Goal: Book appointment/travel/reservation

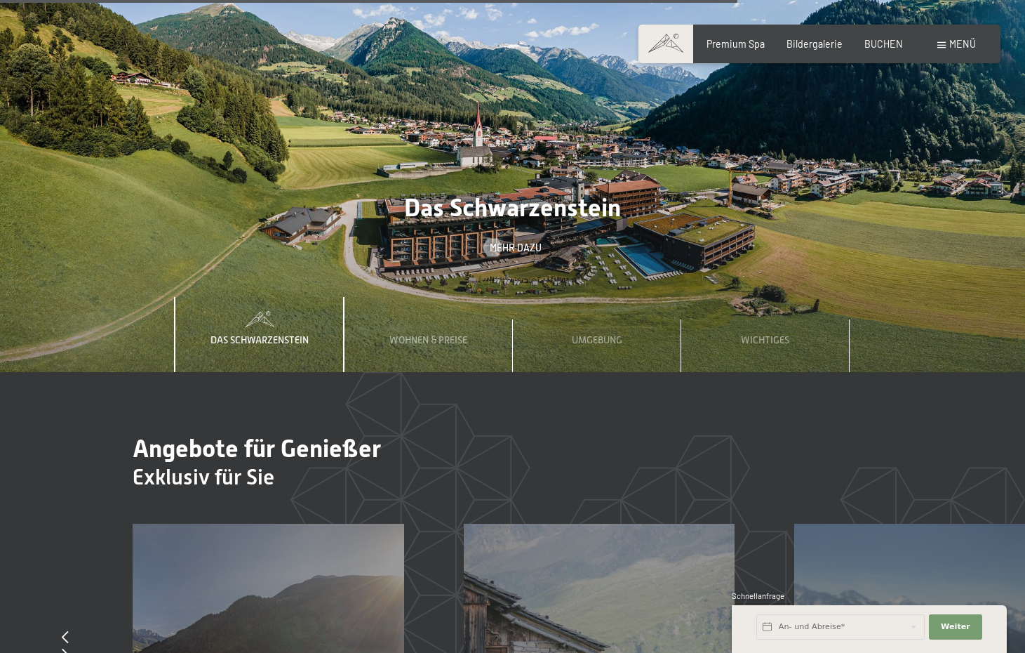
scroll to position [4183, 0]
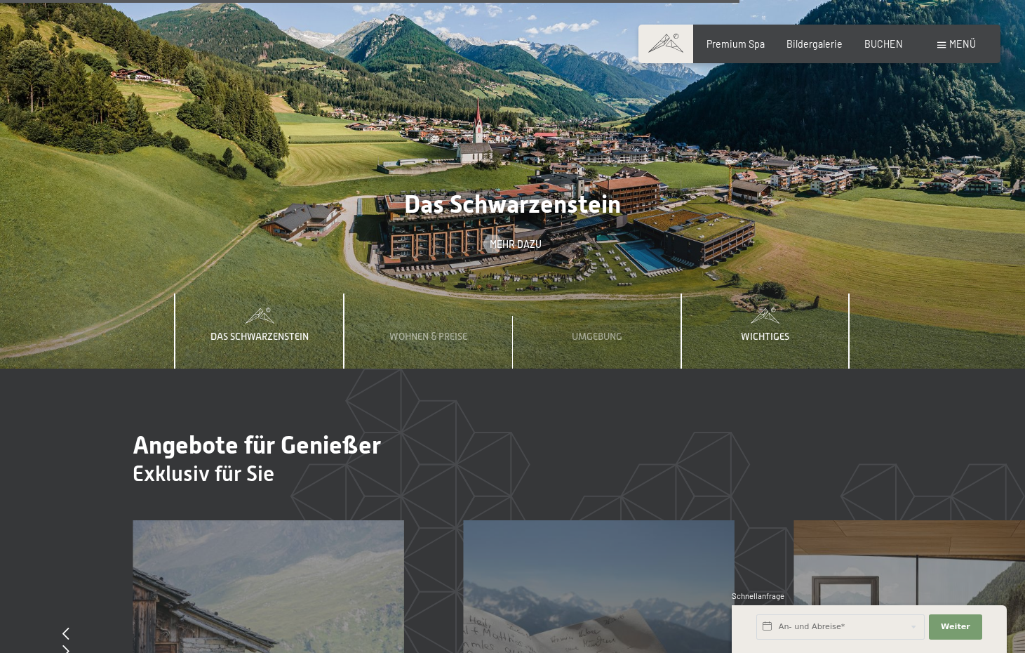
click at [795, 293] on div "Wichtiges" at bounding box center [765, 331] width 67 height 76
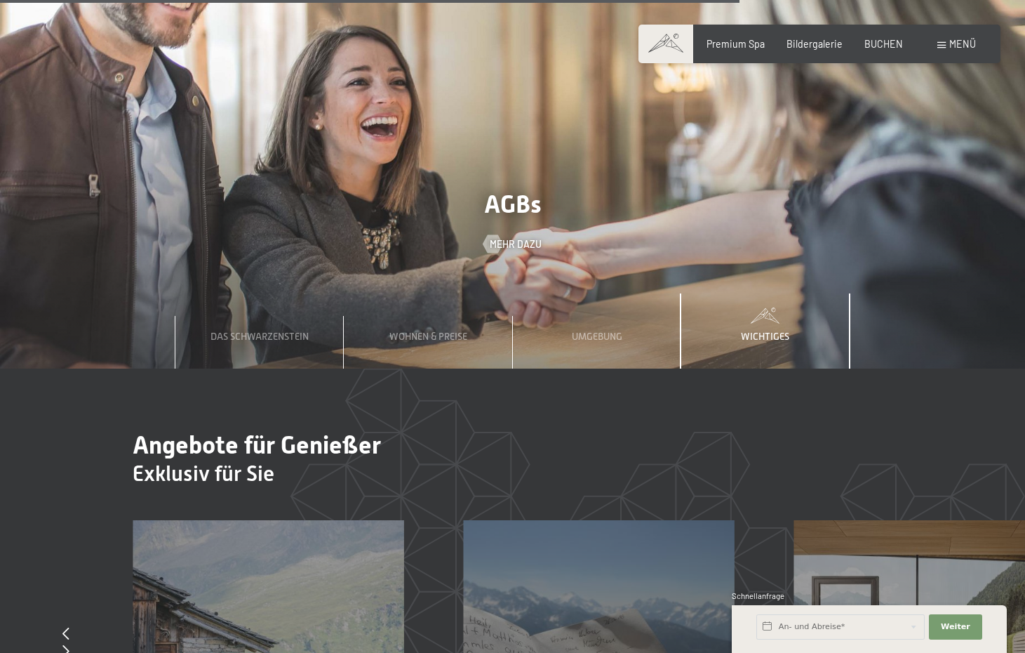
click at [775, 293] on div "Wichtiges" at bounding box center [765, 331] width 67 height 76
click at [773, 331] on span "Wichtiges" at bounding box center [765, 336] width 48 height 11
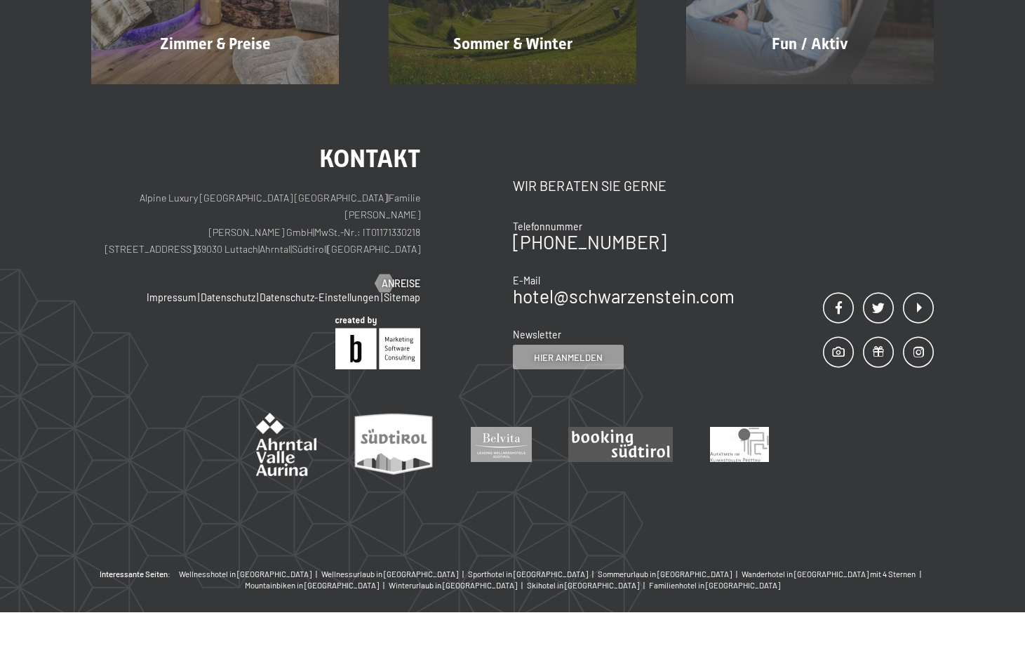
scroll to position [0, 0]
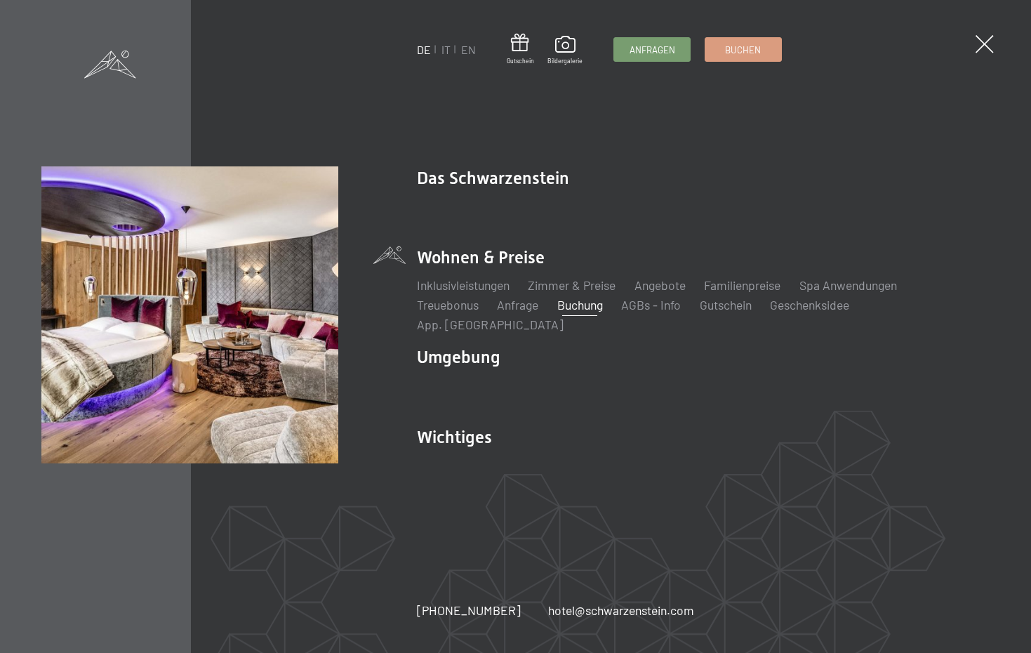
click at [651, 314] on li "AGBs - Info" at bounding box center [651, 305] width 60 height 18
click at [660, 312] on link "AGBs - Info" at bounding box center [651, 304] width 60 height 15
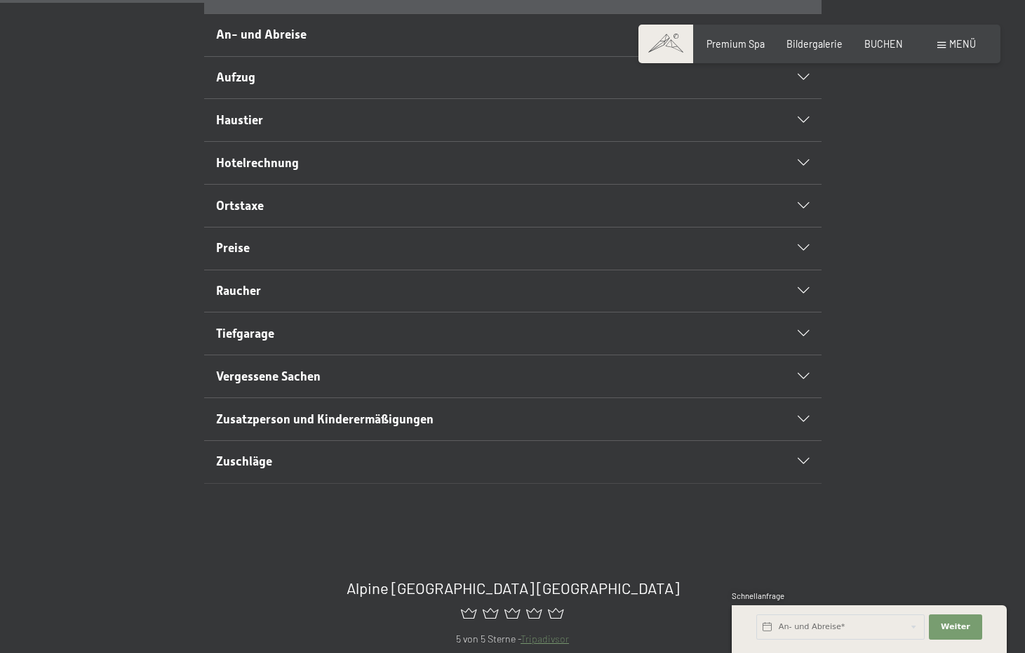
scroll to position [573, 0]
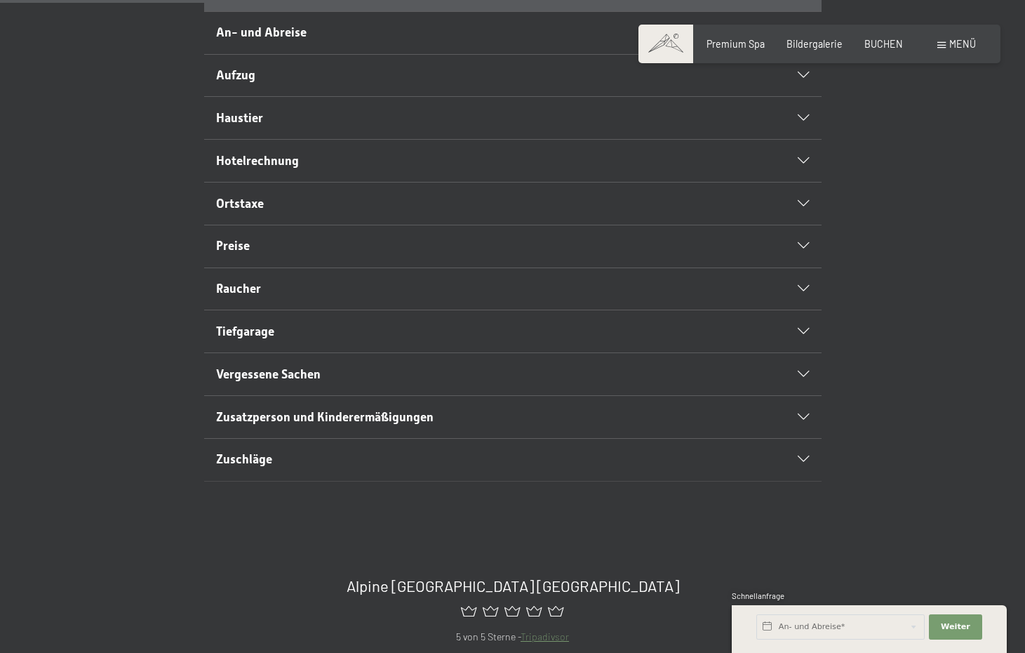
click at [277, 39] on span "An- und Abreise" at bounding box center [261, 32] width 91 height 14
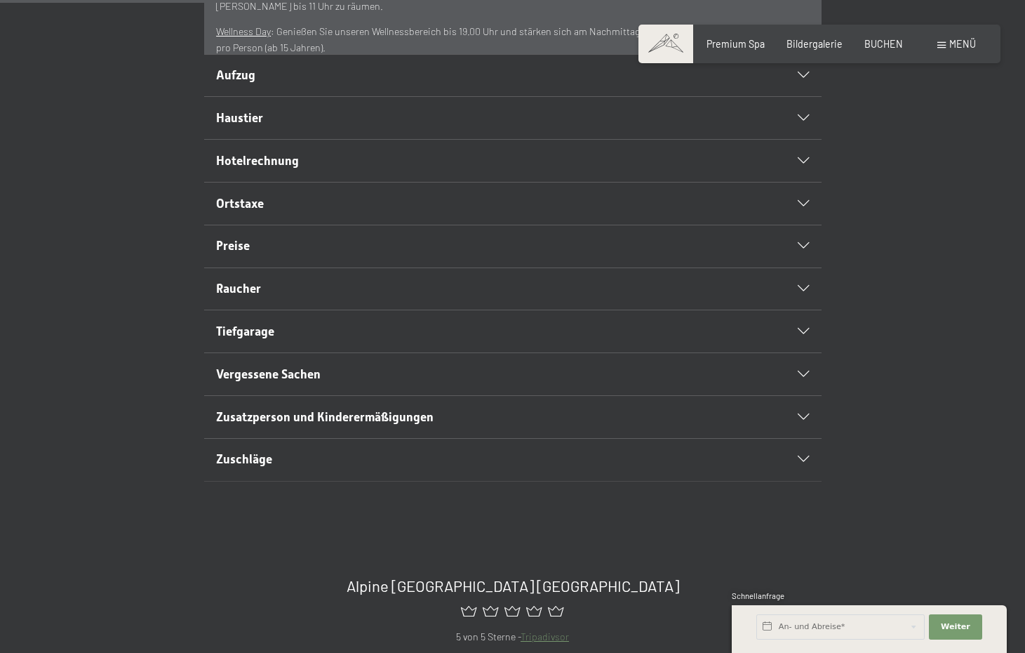
scroll to position [556, 0]
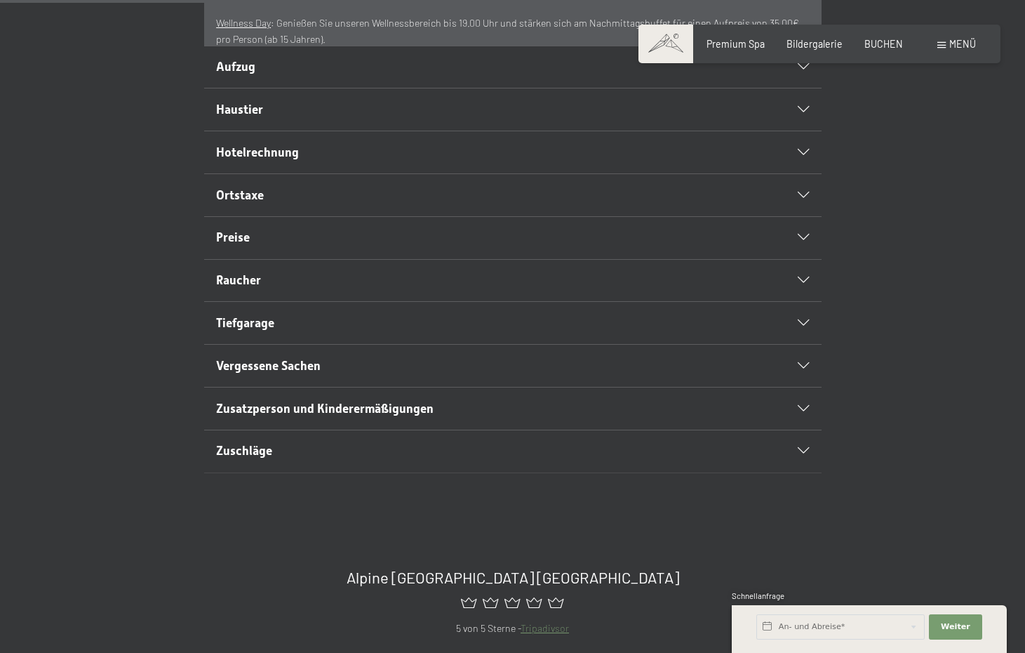
click at [265, 246] on h2 "Preise" at bounding box center [482, 238] width 533 height 18
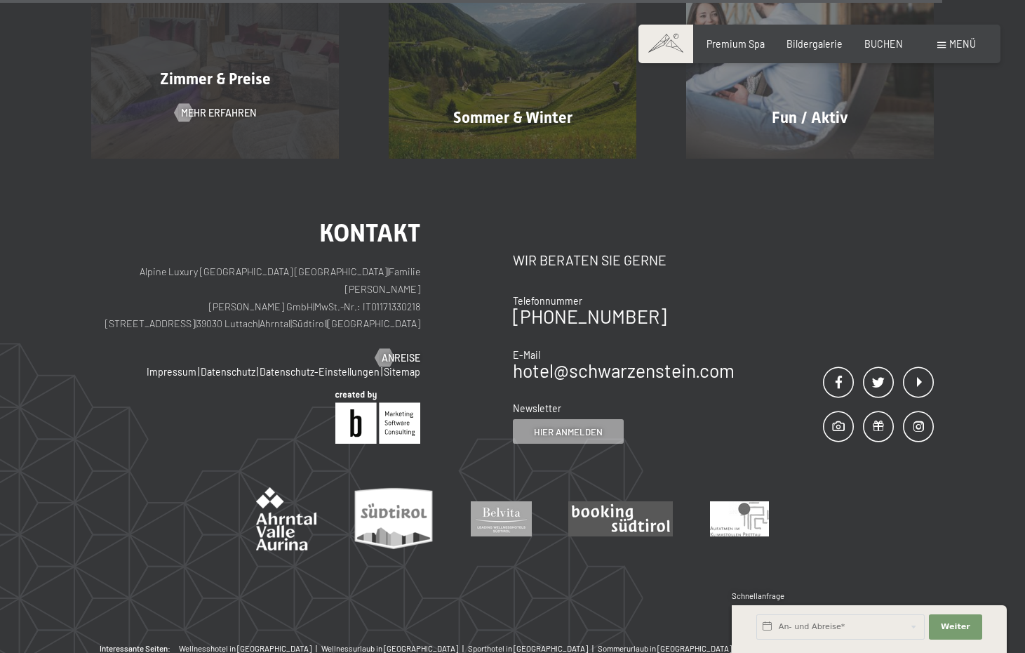
scroll to position [1304, 0]
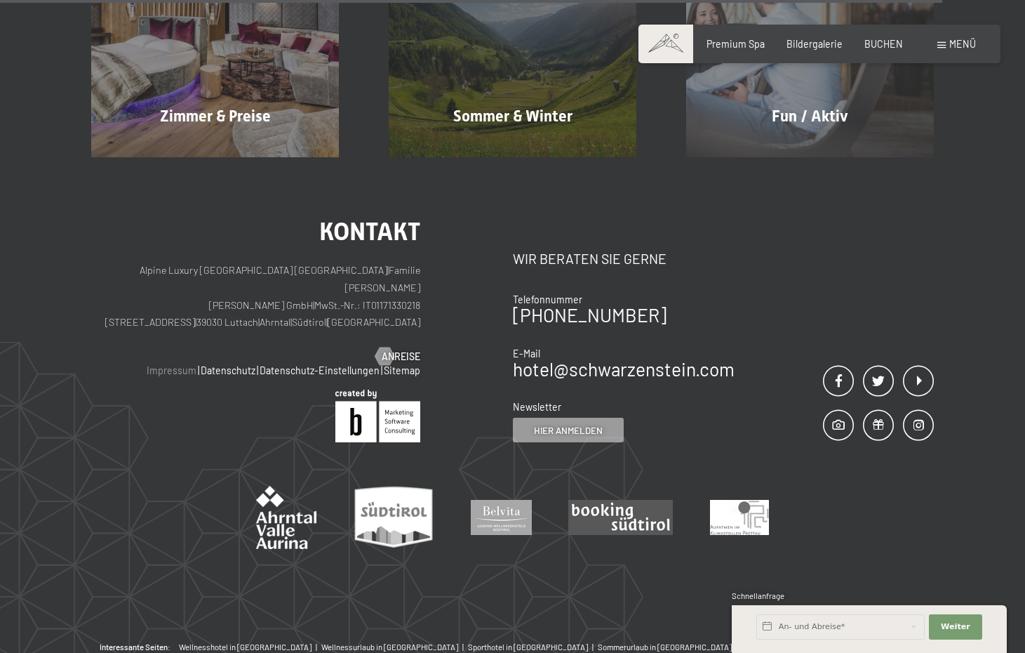
click at [180, 376] on link "Impressum" at bounding box center [172, 370] width 50 height 12
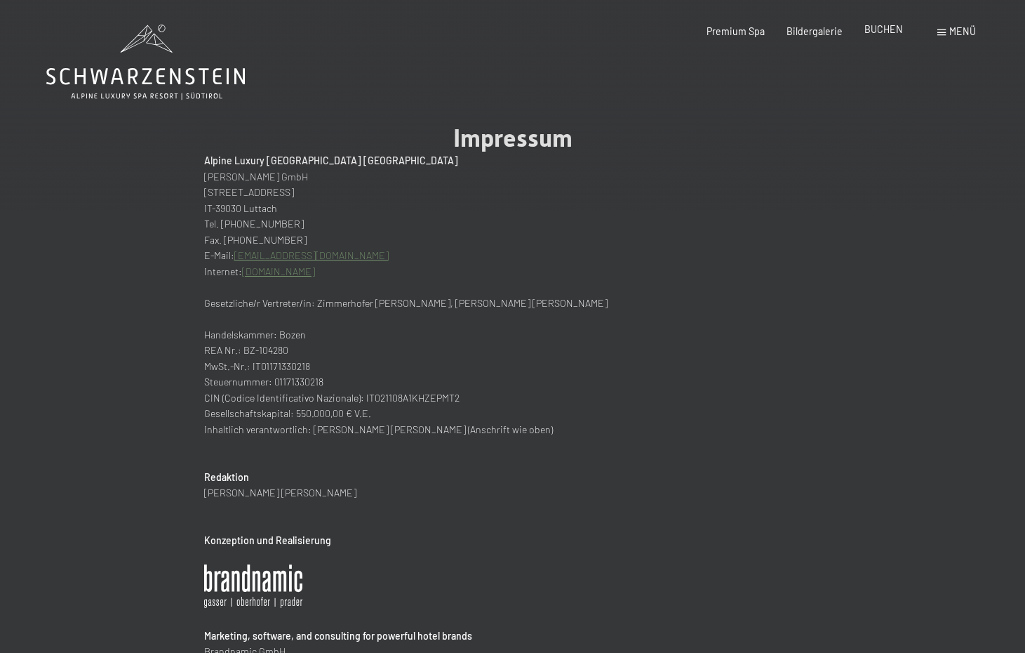
click at [885, 29] on span "BUCHEN" at bounding box center [884, 29] width 39 height 12
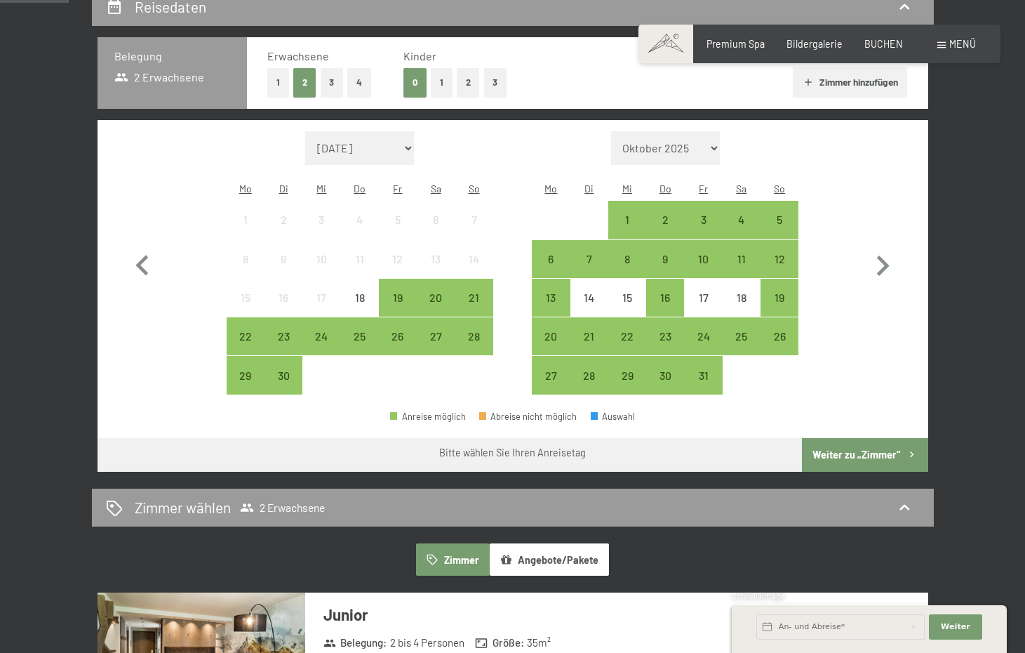
scroll to position [308, 1]
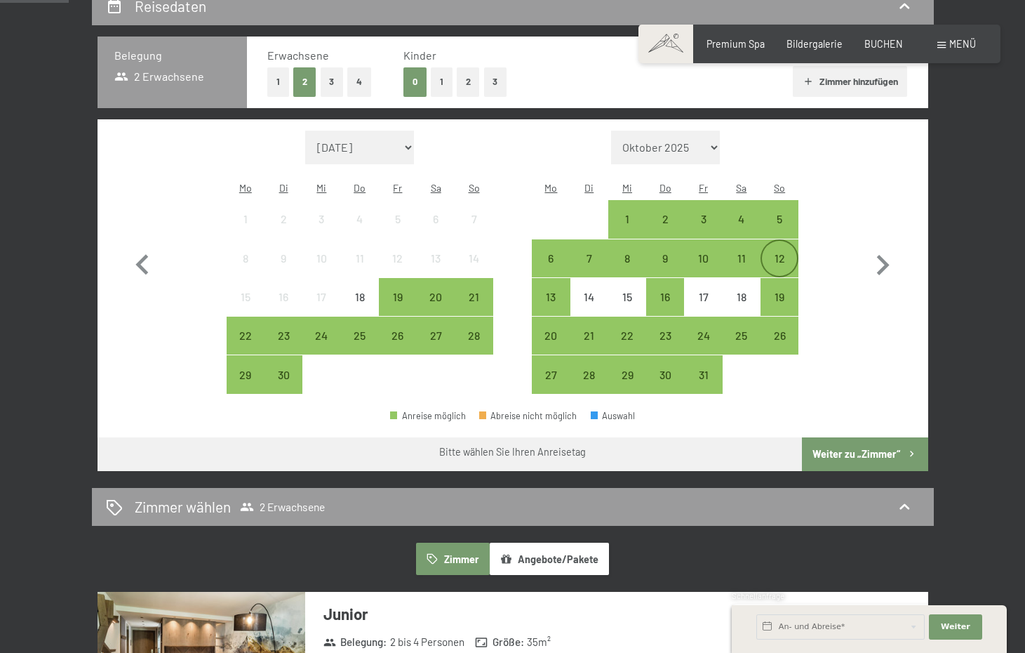
click at [781, 253] on div "12" at bounding box center [779, 270] width 35 height 35
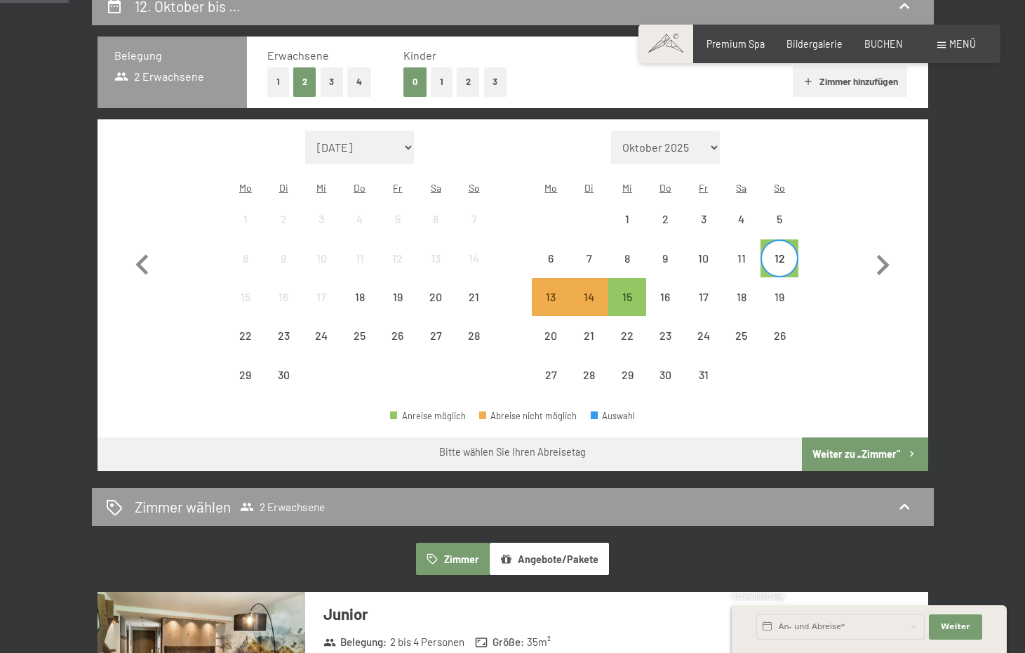
scroll to position [310, 0]
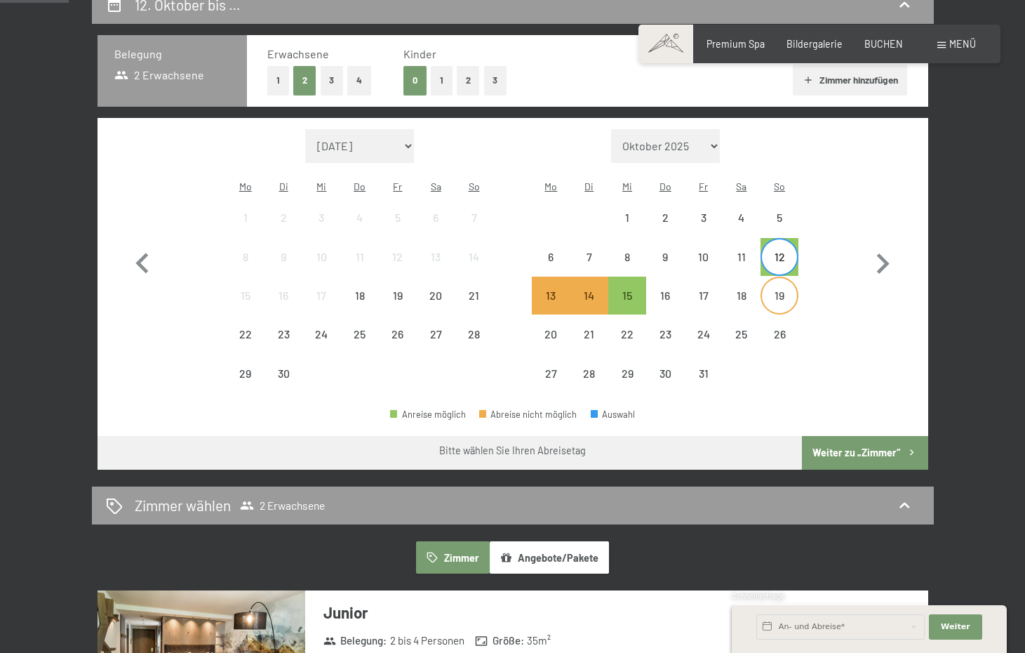
click at [783, 290] on div "19" at bounding box center [779, 307] width 35 height 35
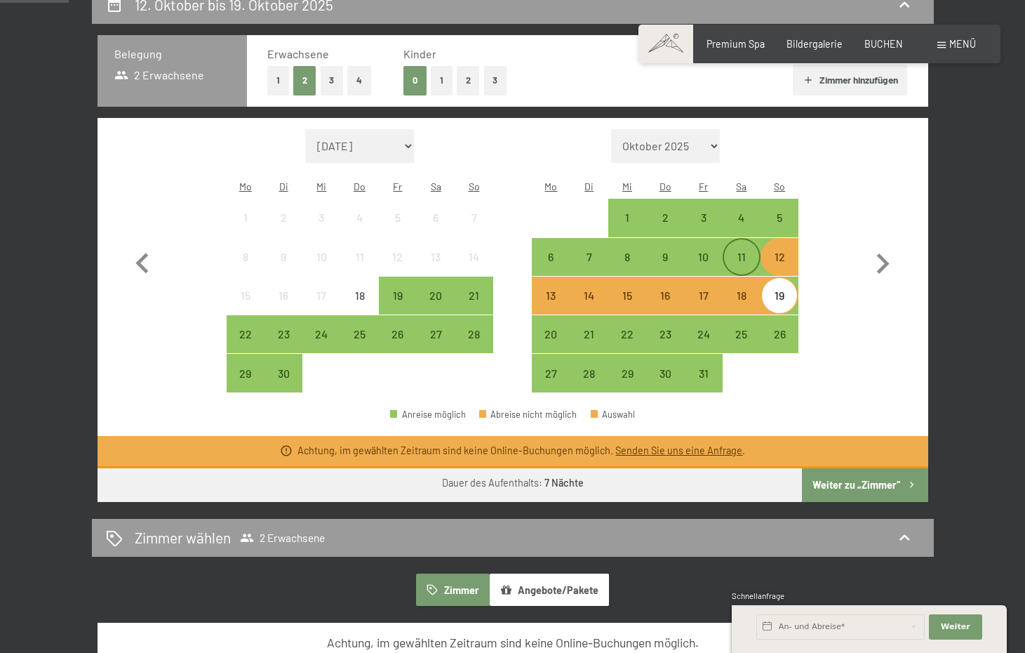
click at [745, 251] on div "11" at bounding box center [741, 268] width 35 height 35
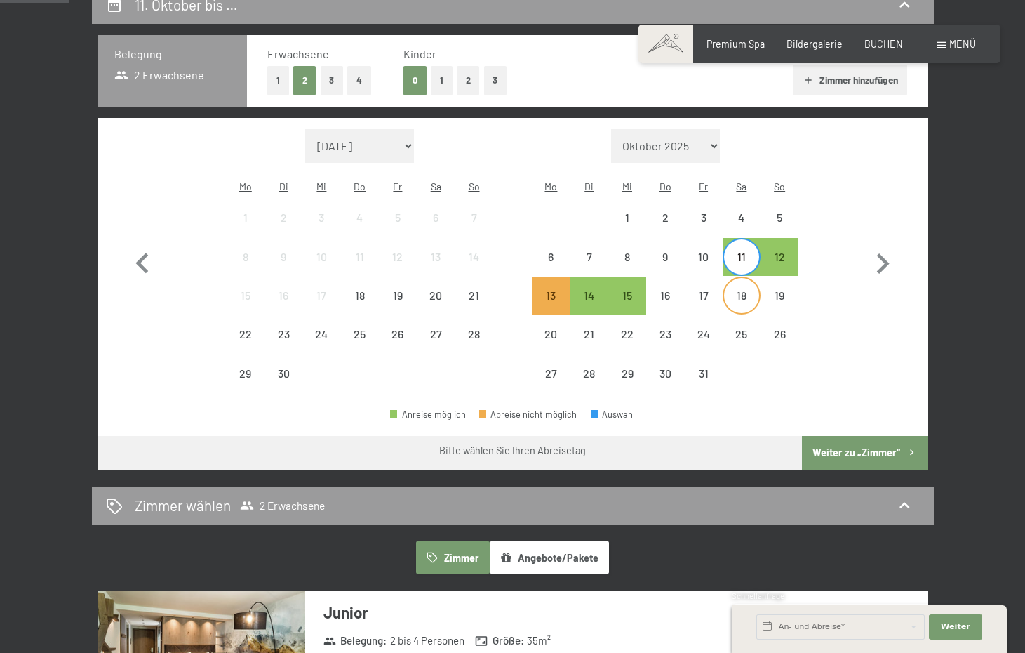
click at [749, 290] on div "18" at bounding box center [741, 307] width 35 height 35
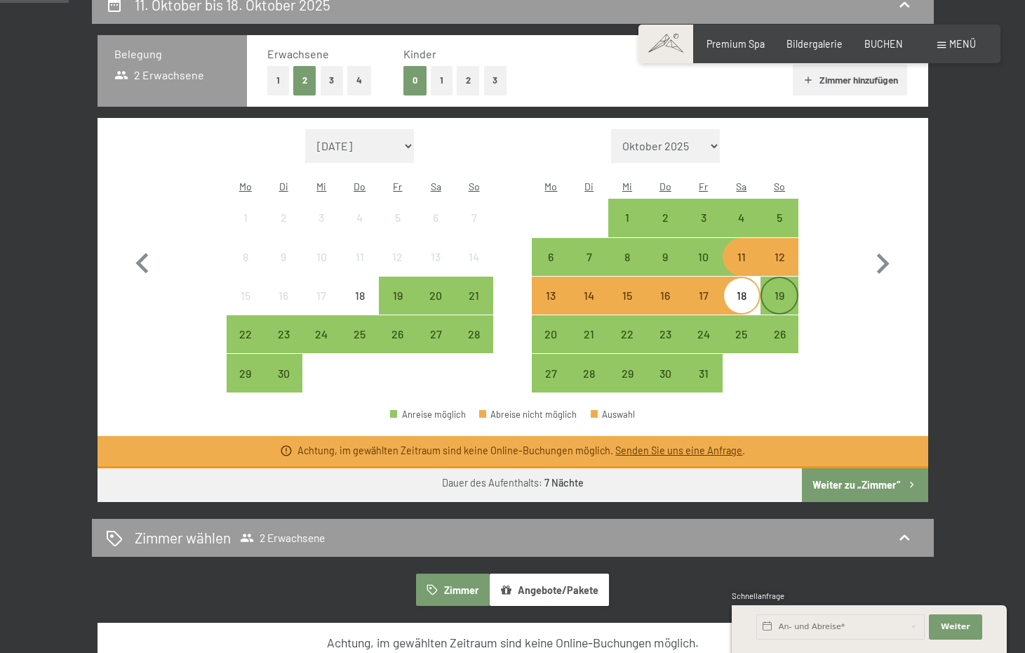
click at [785, 290] on div "19" at bounding box center [779, 307] width 35 height 35
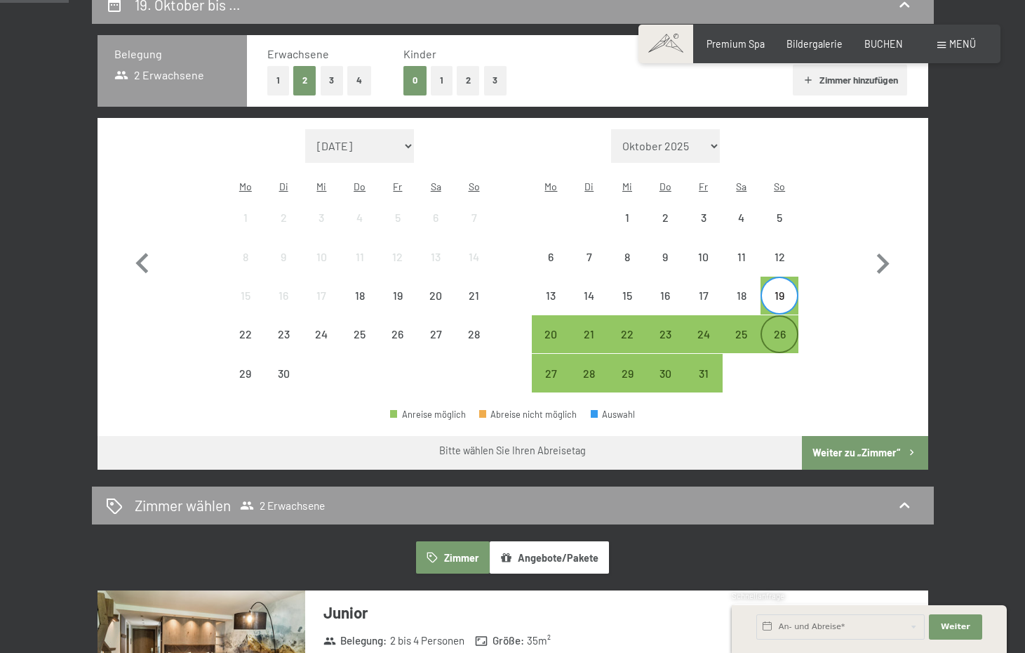
click at [781, 328] on div "26" at bounding box center [779, 345] width 35 height 35
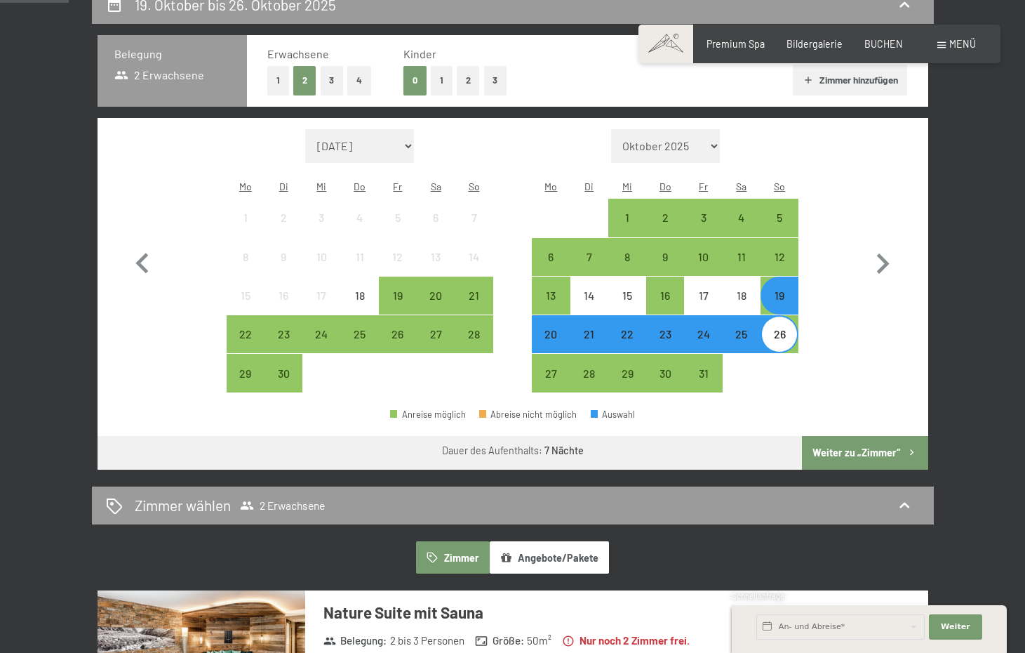
click at [818, 436] on button "Weiter zu „Zimmer“" at bounding box center [865, 453] width 126 height 34
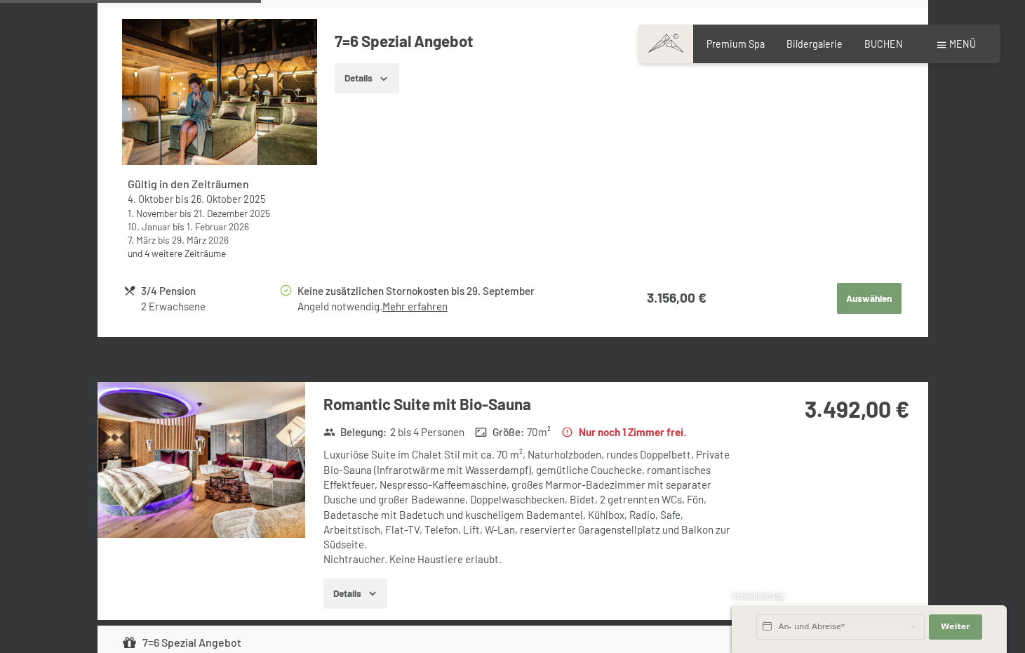
scroll to position [724, 0]
click at [437, 300] on link "Mehr erfahren" at bounding box center [415, 306] width 65 height 13
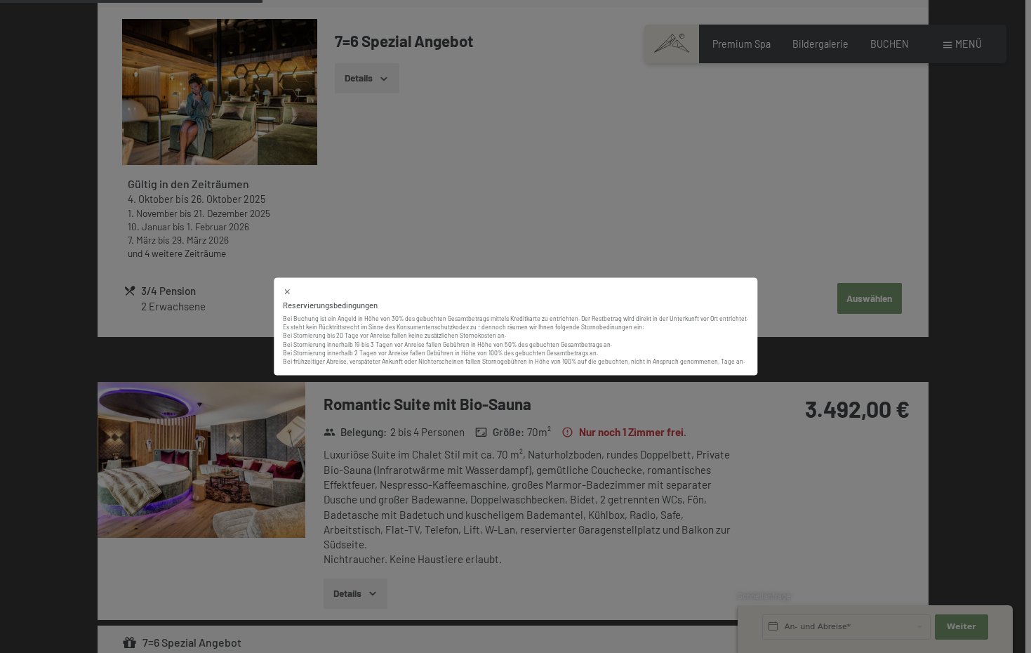
click at [460, 204] on div "Reservierungsbedingungen Bei Buchung ist ein Angeld in Höhe von 30% des gebucht…" at bounding box center [515, 326] width 1031 height 653
